Goal: Information Seeking & Learning: Check status

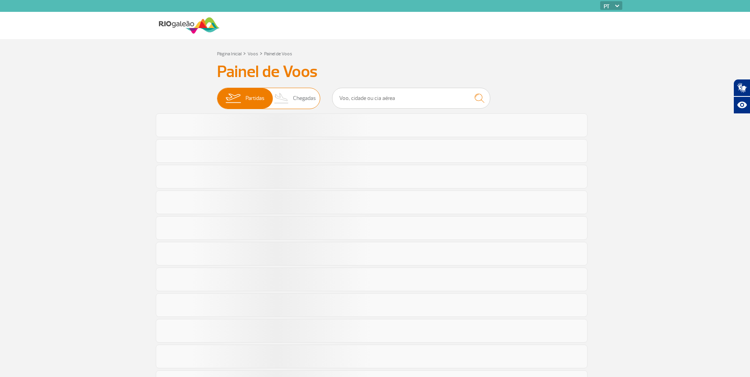
click at [301, 97] on span "Chegadas" at bounding box center [304, 98] width 23 height 21
click at [217, 94] on input "Partidas Chegadas" at bounding box center [217, 94] width 0 height 0
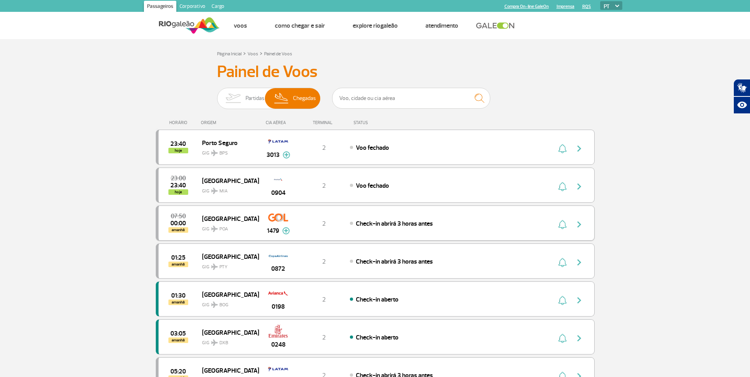
scroll to position [40, 0]
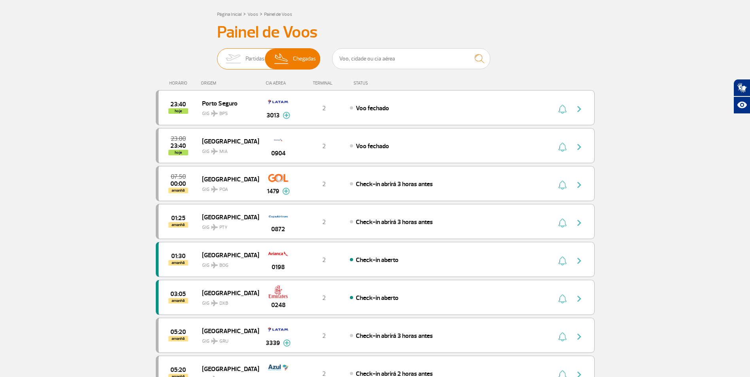
click at [256, 61] on span "Partidas" at bounding box center [254, 59] width 19 height 21
click at [217, 55] on input "Partidas Chegadas" at bounding box center [217, 55] width 0 height 0
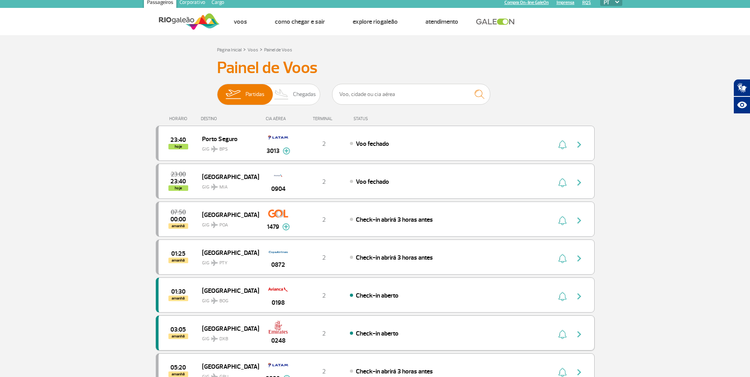
scroll to position [0, 0]
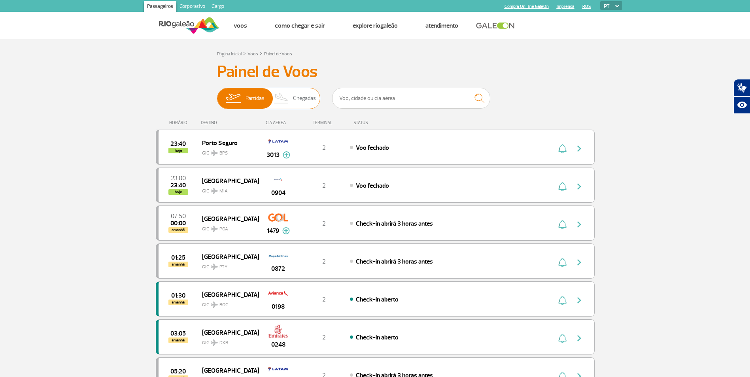
click at [307, 95] on span "Chegadas" at bounding box center [304, 98] width 23 height 21
click at [217, 94] on input "Partidas Chegadas" at bounding box center [217, 94] width 0 height 0
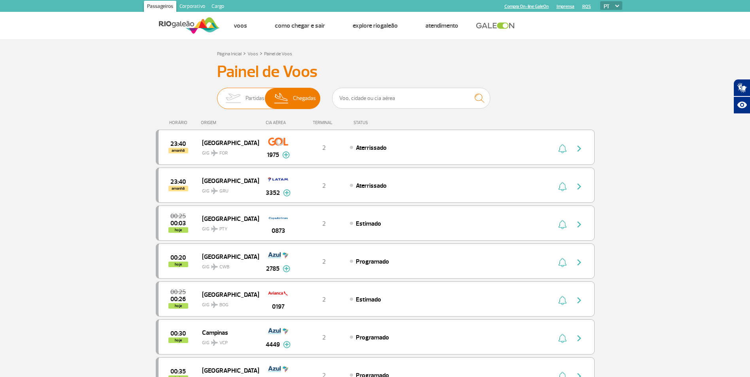
click at [245, 99] on span "Partidas" at bounding box center [254, 98] width 19 height 21
click at [217, 94] on input "Partidas Chegadas" at bounding box center [217, 94] width 0 height 0
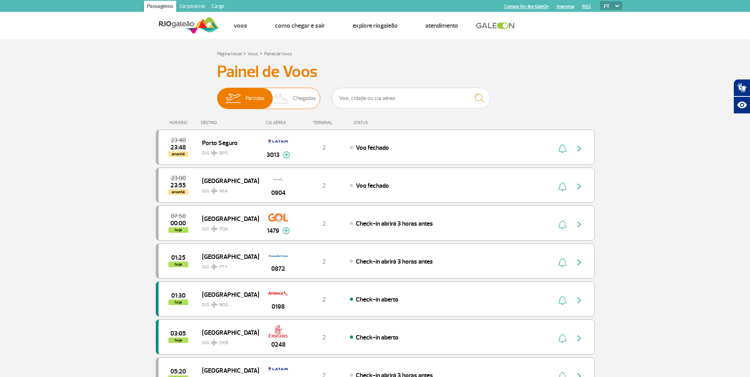
click at [306, 93] on span "Chegadas" at bounding box center [304, 98] width 23 height 21
click at [217, 94] on input "Partidas Chegadas" at bounding box center [217, 94] width 0 height 0
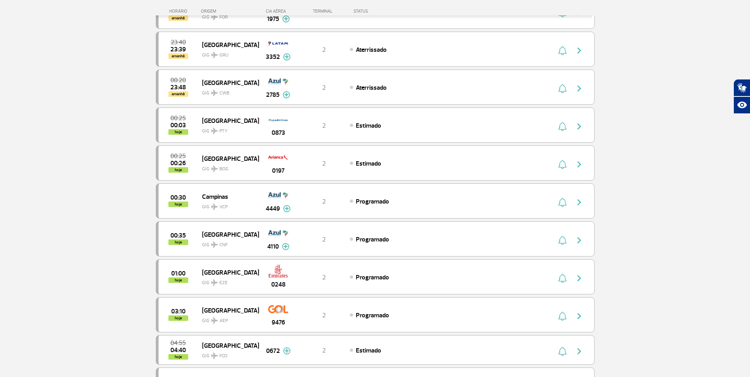
scroll to position [158, 0]
